Goal: Task Accomplishment & Management: Complete application form

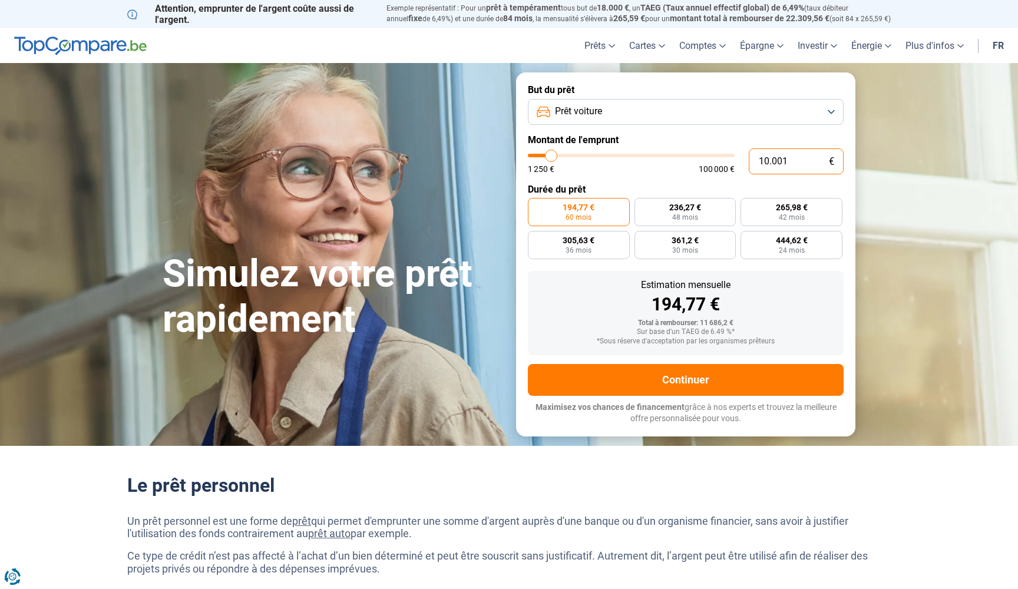
click at [793, 161] on input "10.001" at bounding box center [796, 161] width 95 height 26
type input "3"
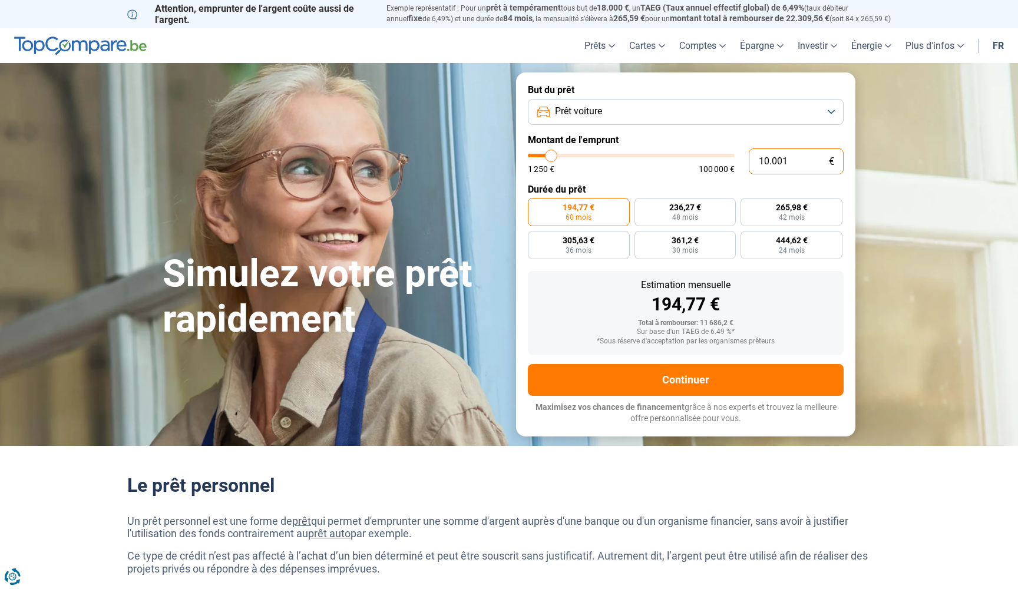
type input "1250"
type input "35"
type input "1250"
type input "350"
type input "1250"
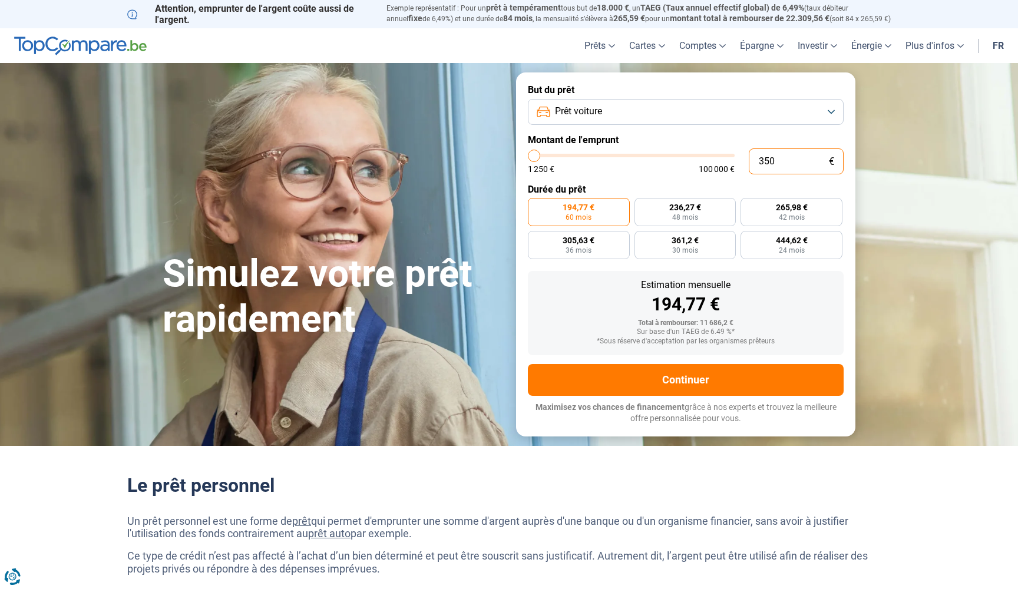
type input "3.500"
type input "3500"
type input "35.000"
type input "35000"
radio input "false"
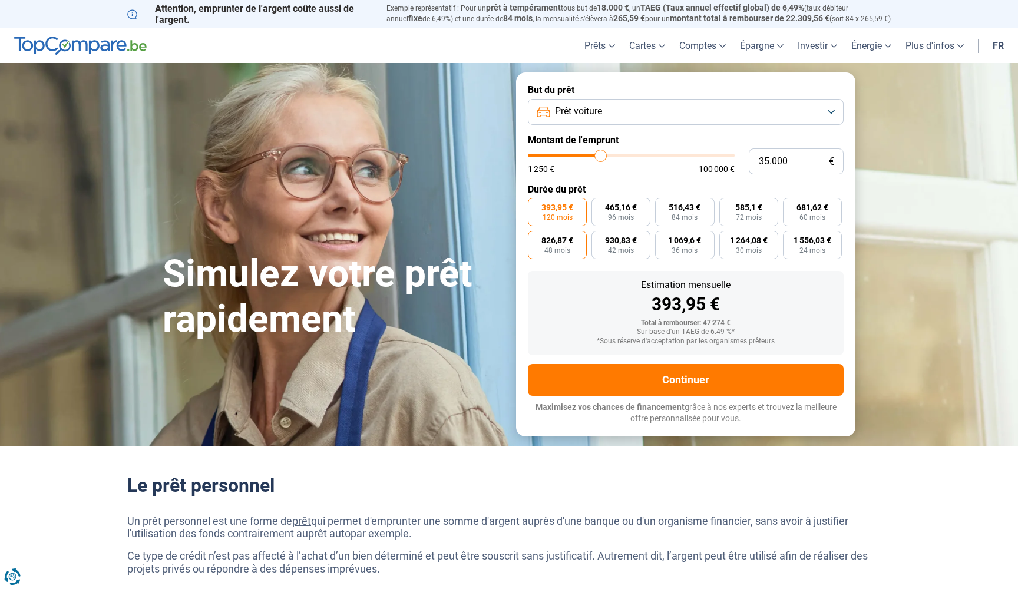
click at [551, 242] on span "826,87 €" at bounding box center [557, 240] width 32 height 8
click at [536, 239] on input "826,87 € 48 mois" at bounding box center [532, 235] width 8 height 8
radio input "true"
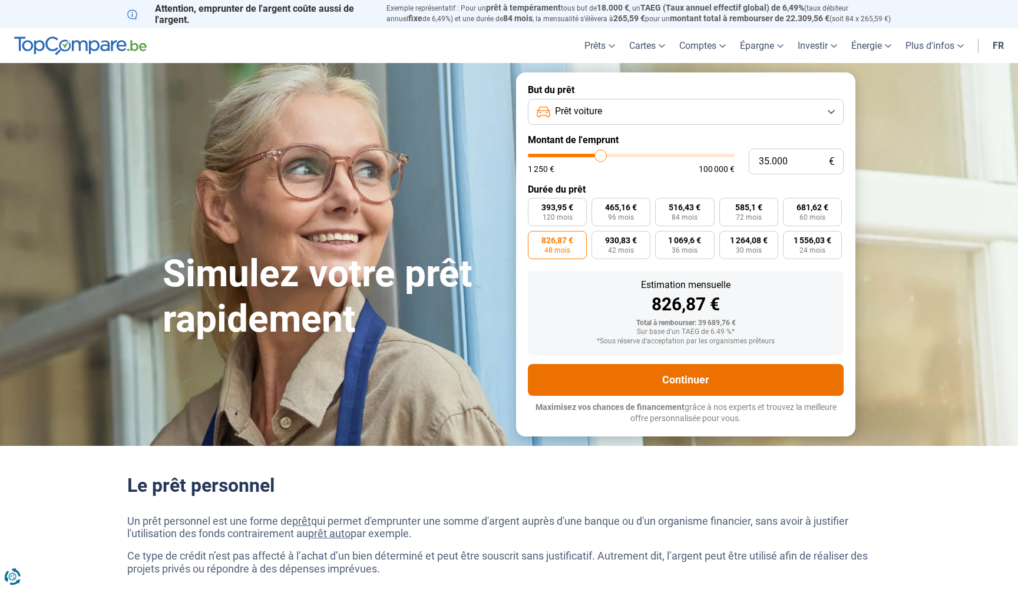
click at [694, 384] on button "Continuer" at bounding box center [686, 380] width 316 height 32
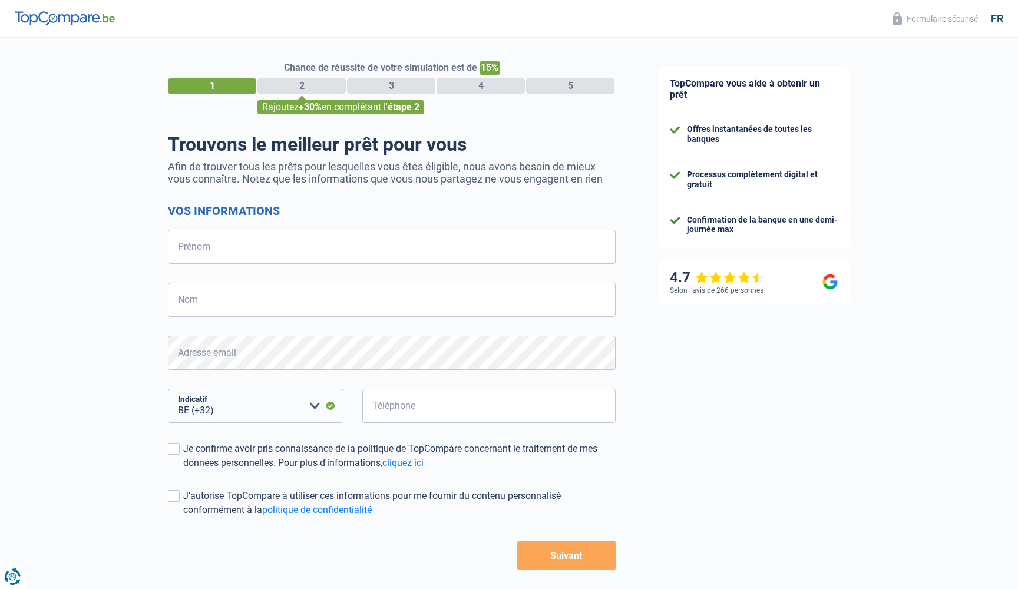
select select "32"
